Goal: Connect with others

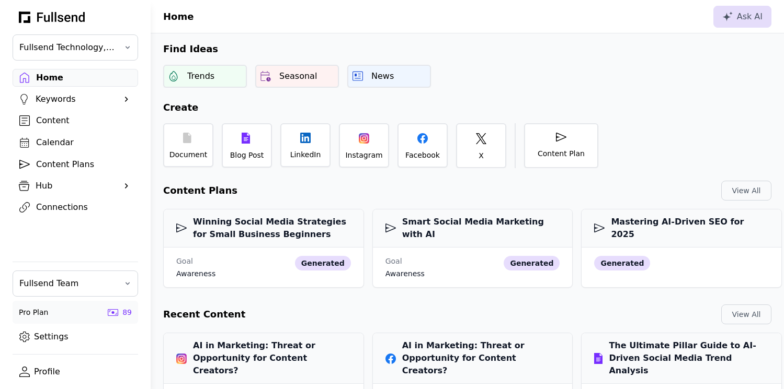
click at [70, 207] on div "Connections" at bounding box center [83, 207] width 95 height 13
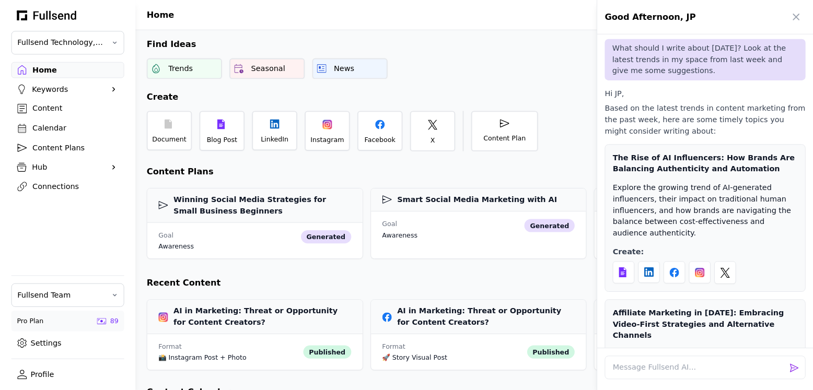
scroll to position [37, 0]
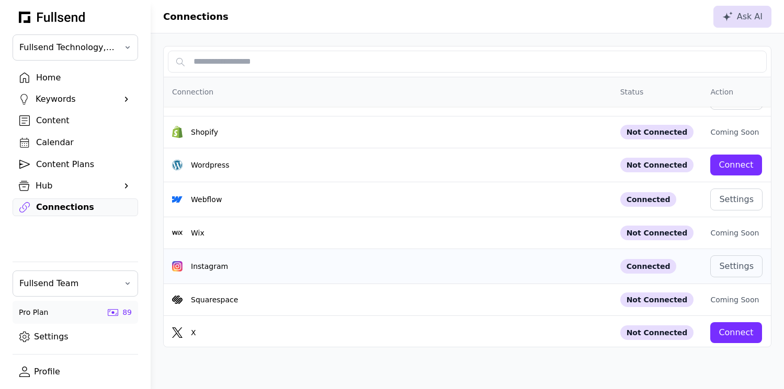
scroll to position [63, 0]
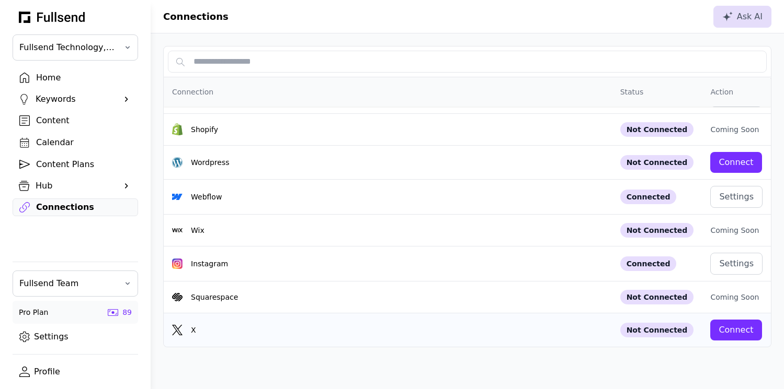
click at [730, 330] on div "Connect" at bounding box center [735, 330] width 35 height 13
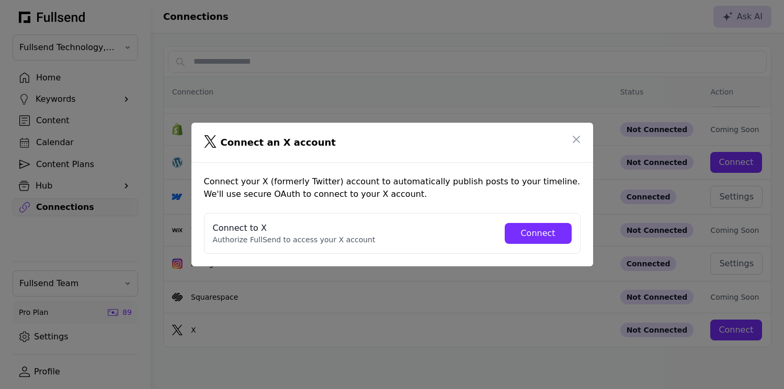
click at [544, 231] on div "Connect" at bounding box center [538, 233] width 50 height 13
